Goal: Task Accomplishment & Management: Manage account settings

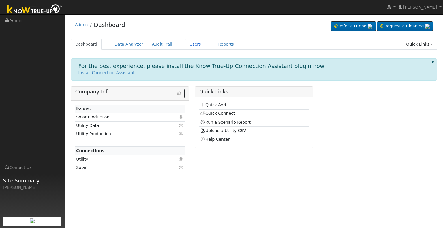
click at [185, 44] on link "Users" at bounding box center [195, 44] width 20 height 11
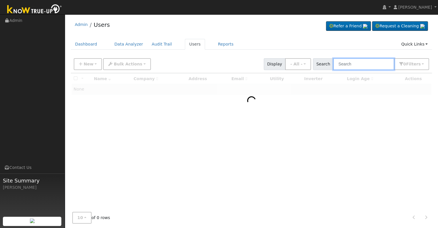
click at [360, 65] on input "text" at bounding box center [363, 64] width 61 height 12
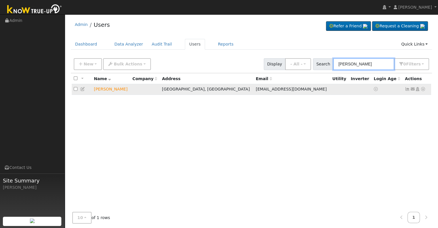
type input "[PERSON_NAME]"
click at [417, 90] on icon at bounding box center [417, 89] width 5 height 4
